Goal: Information Seeking & Learning: Learn about a topic

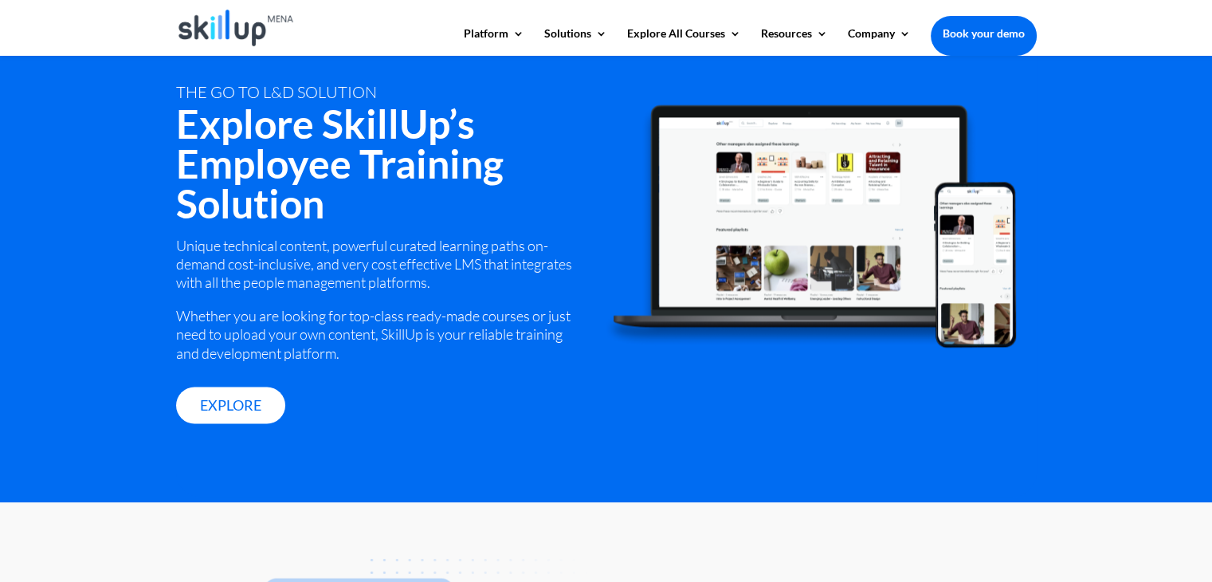
scroll to position [2311, 0]
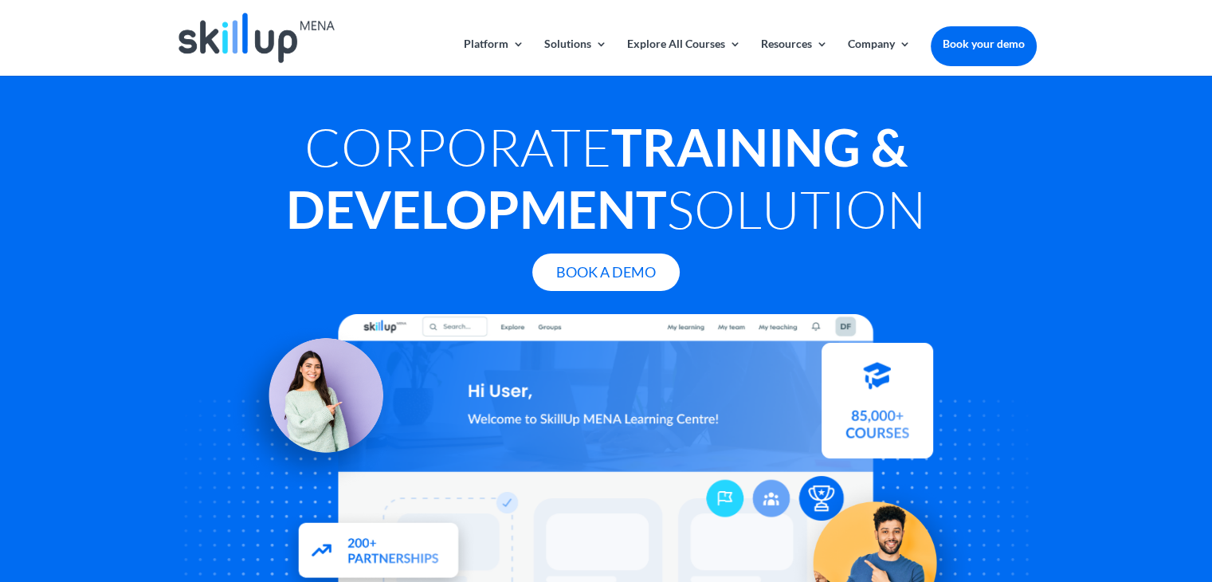
click at [838, 237] on h1 "Corporate Training & Development Solution" at bounding box center [606, 182] width 861 height 132
click at [1076, 5] on header "Platform Content Hub Learning Management System Integrations Corporate Learning…" at bounding box center [606, 38] width 1212 height 76
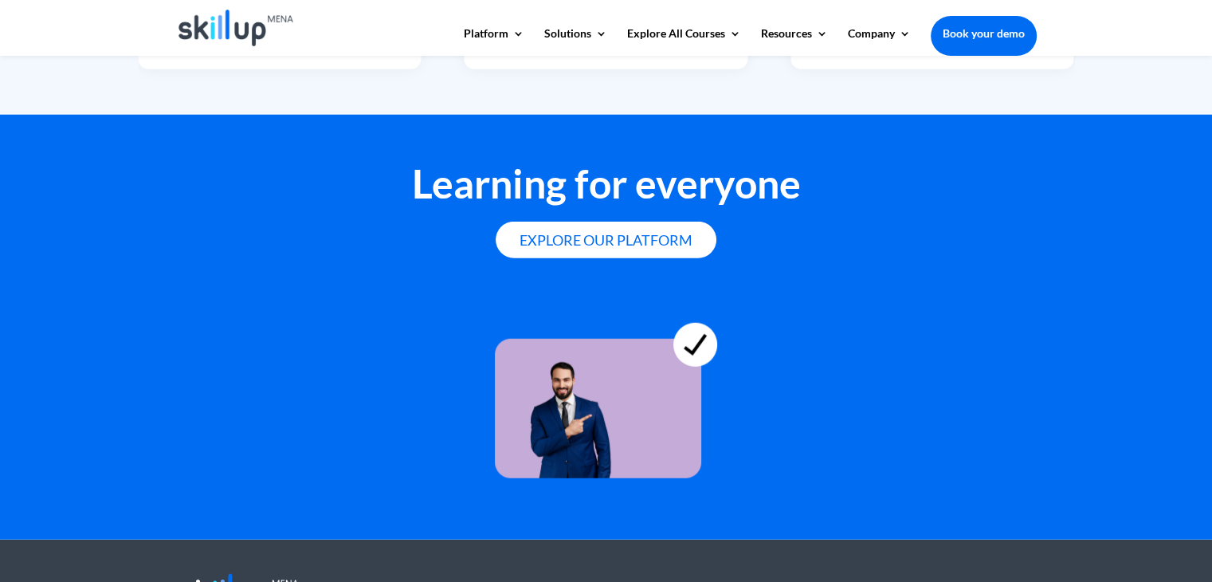
scroll to position [4456, 0]
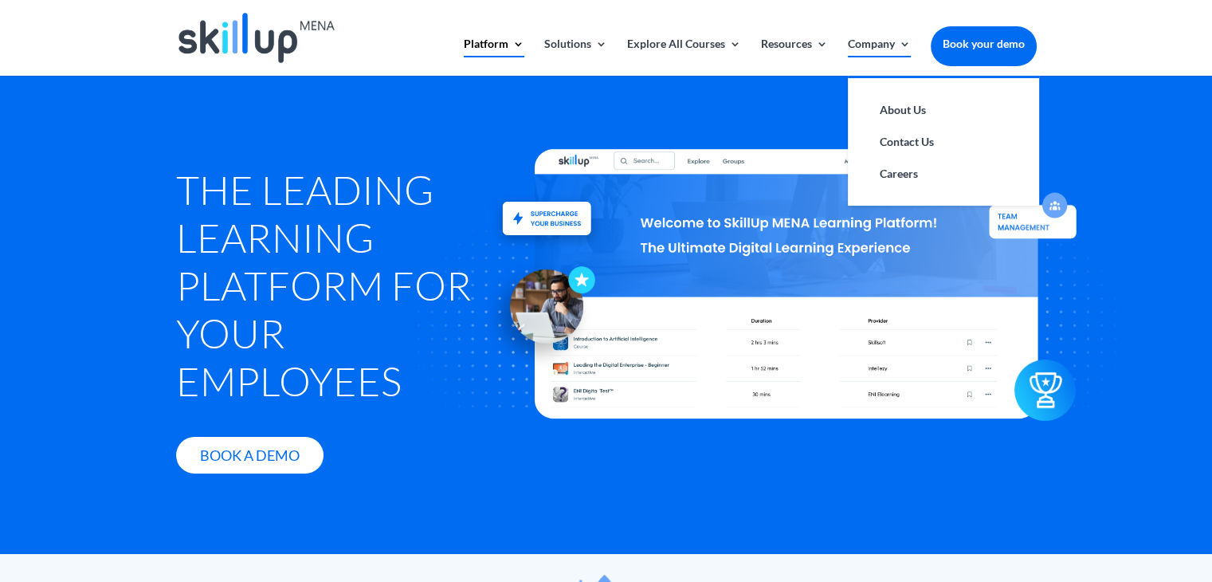
click at [882, 53] on link "Company" at bounding box center [879, 56] width 63 height 37
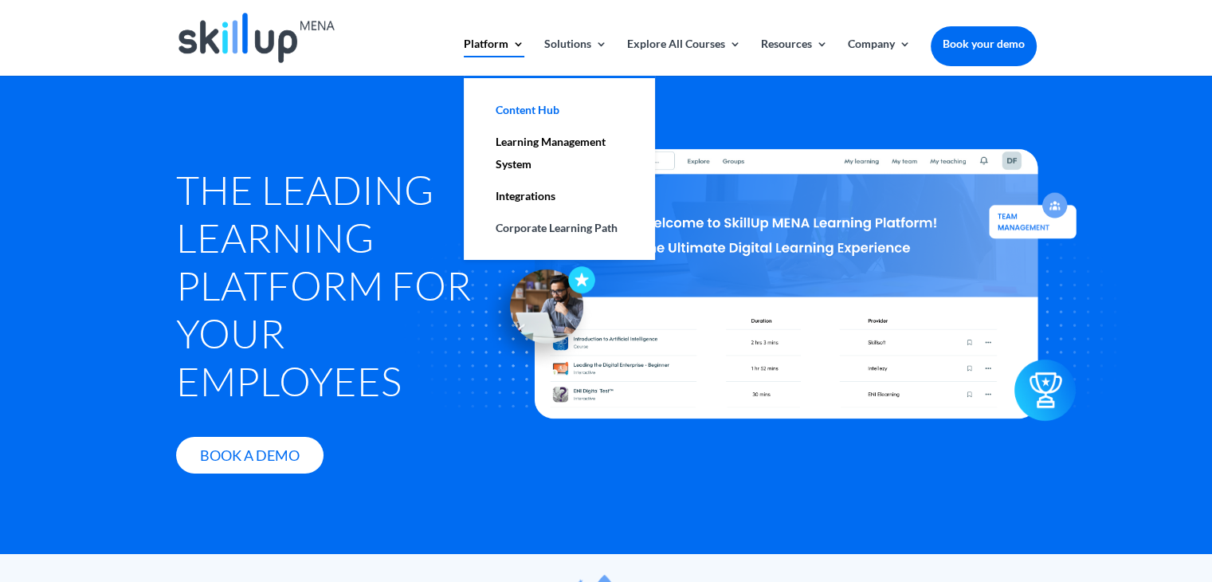
click at [532, 109] on link "Content Hub" at bounding box center [559, 110] width 159 height 32
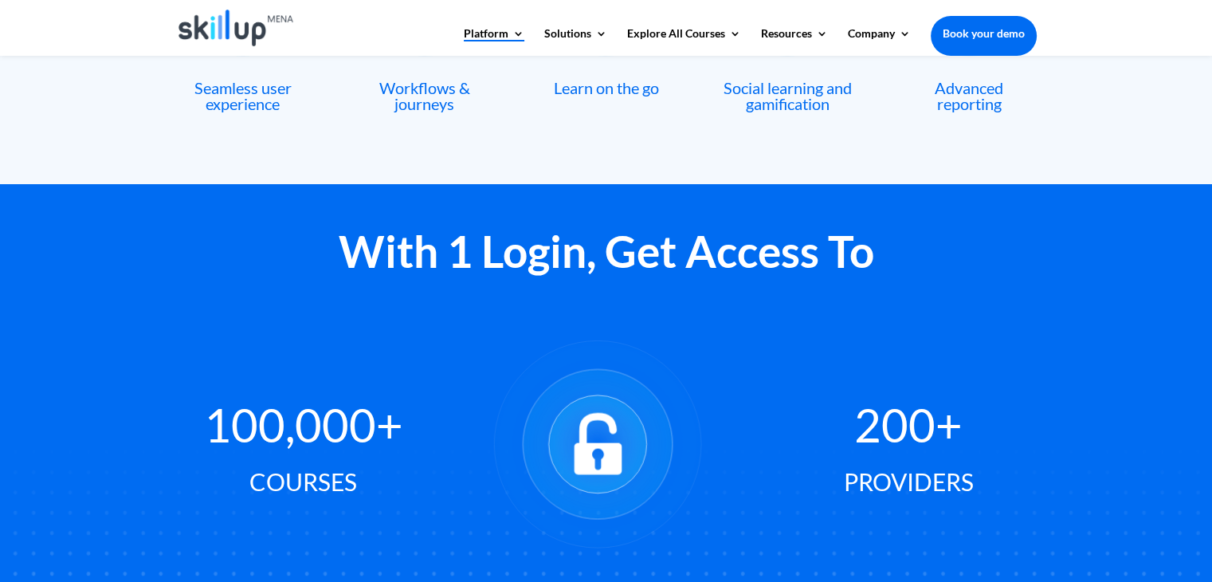
scroll to position [937, 0]
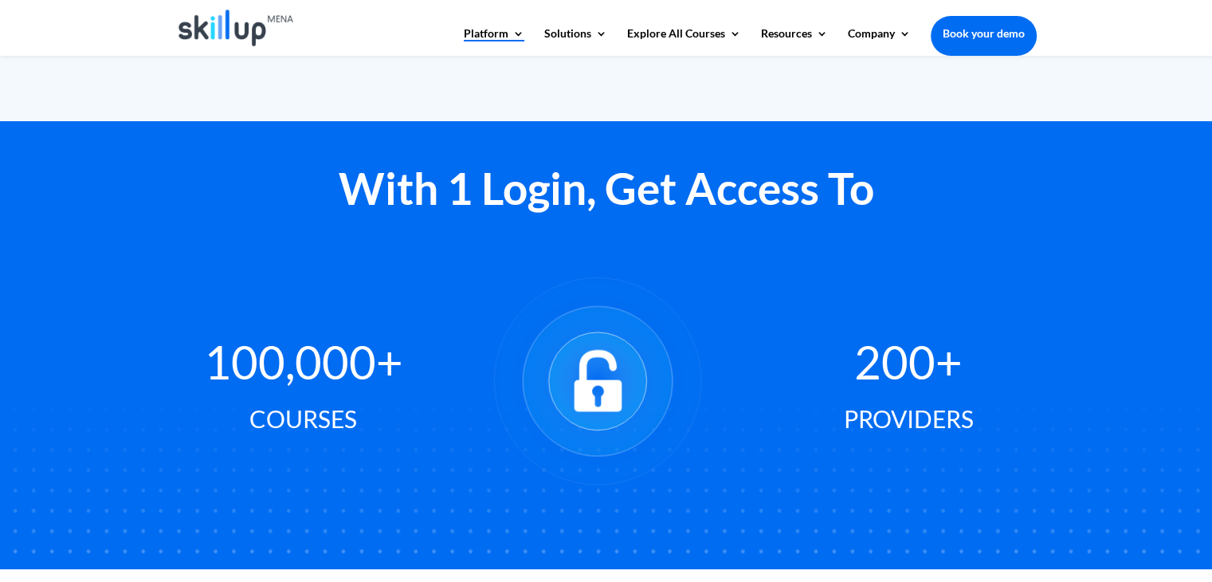
click at [661, 285] on icon at bounding box center [598, 380] width 254 height 254
click at [628, 353] on circle at bounding box center [598, 380] width 98 height 98
drag, startPoint x: 330, startPoint y: 374, endPoint x: 402, endPoint y: 383, distance: 72.2
click at [402, 383] on span "100,000+" at bounding box center [303, 361] width 199 height 55
drag, startPoint x: 508, startPoint y: 396, endPoint x: 545, endPoint y: 396, distance: 37.4
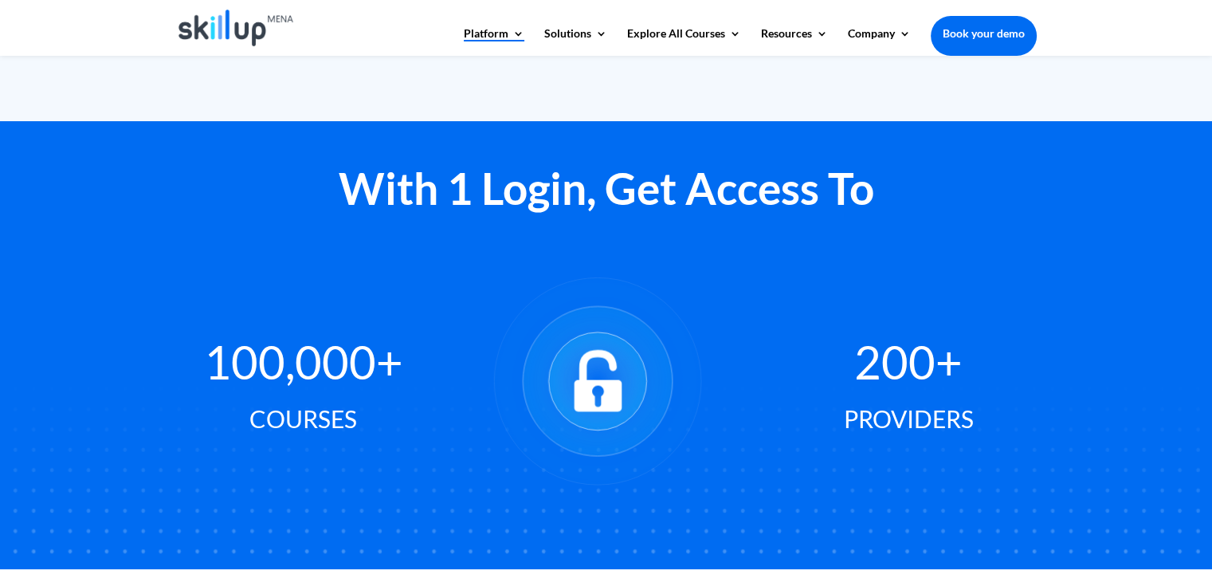
click at [510, 396] on circle at bounding box center [598, 381] width 244 height 244
drag, startPoint x: 802, startPoint y: 370, endPoint x: 1006, endPoint y: 370, distance: 203.2
click at [1007, 370] on div "100,000+ Courses 200+ Providers" at bounding box center [606, 383] width 861 height 286
click at [1036, 286] on div "With 1 Login, Get Access To 100,000+ Courses 200+ Providers" at bounding box center [606, 345] width 1212 height 448
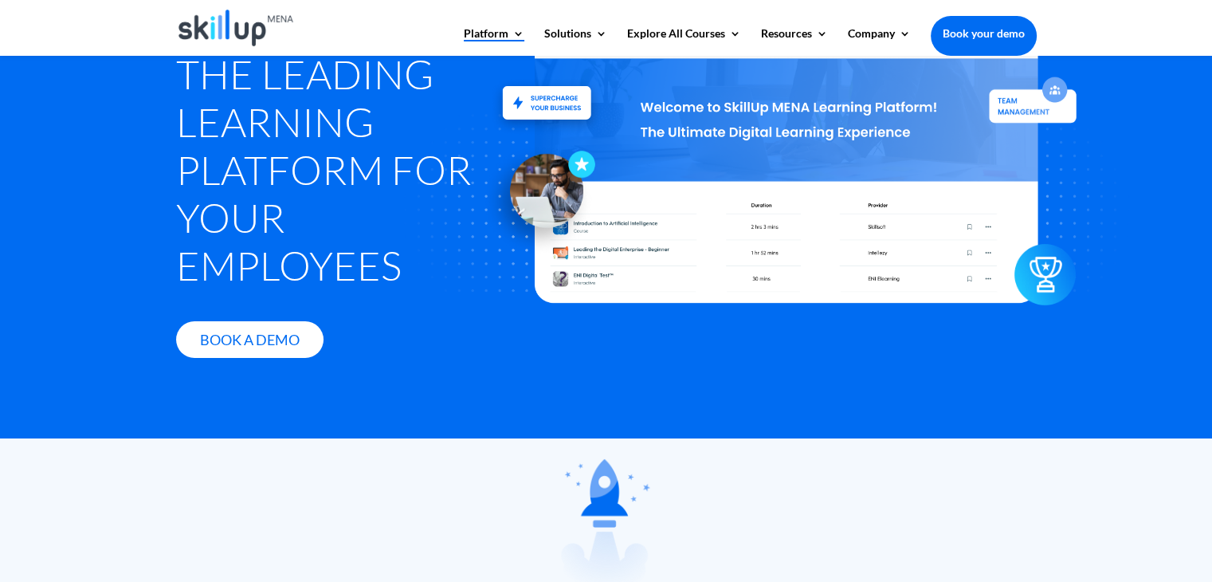
scroll to position [0, 0]
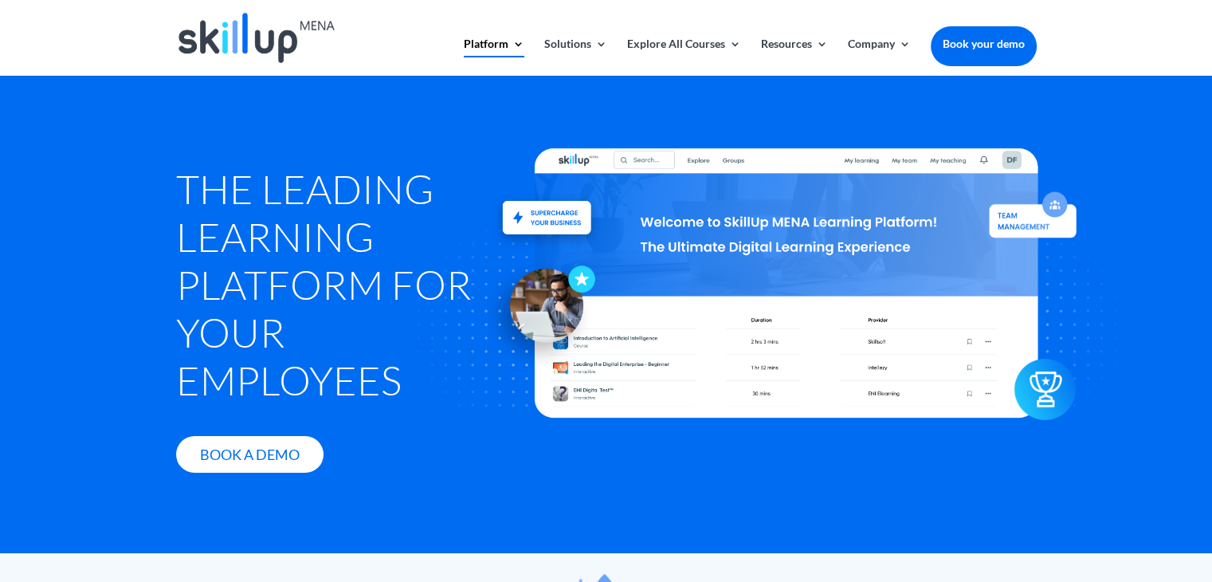
click at [257, 32] on img at bounding box center [256, 38] width 156 height 50
